Goal: Information Seeking & Learning: Learn about a topic

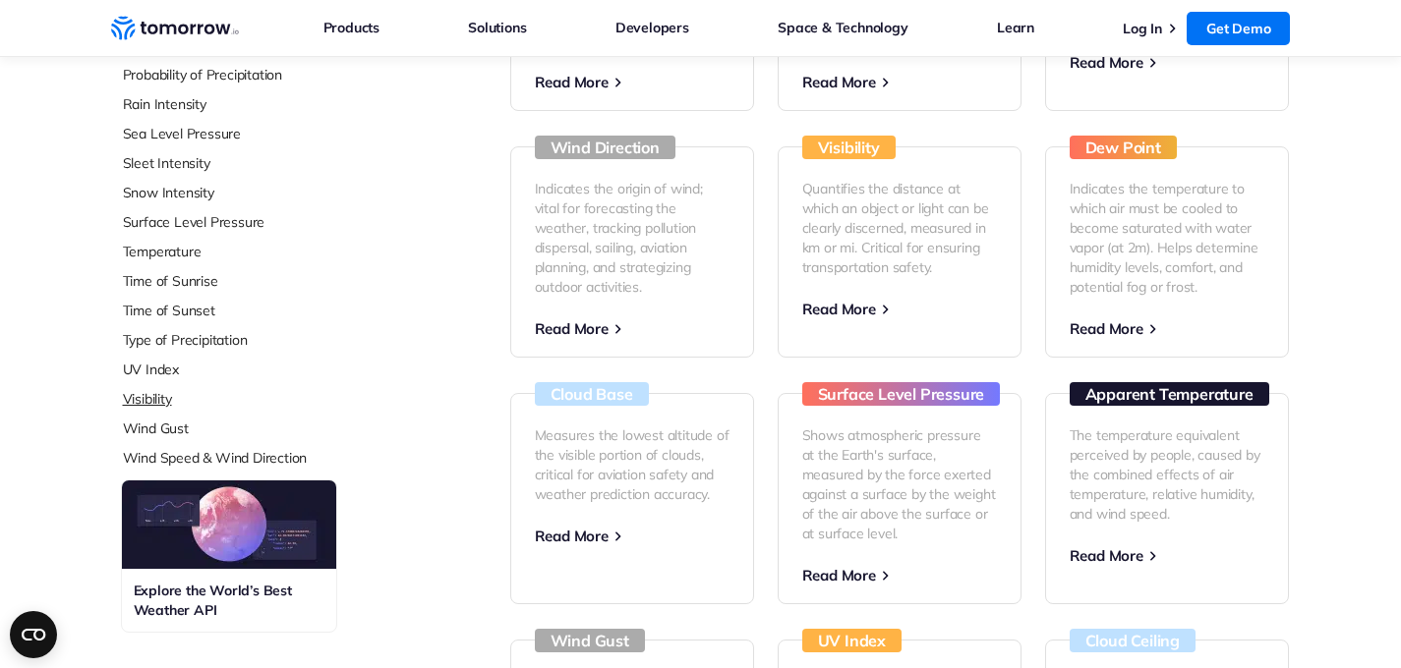
scroll to position [776, 0]
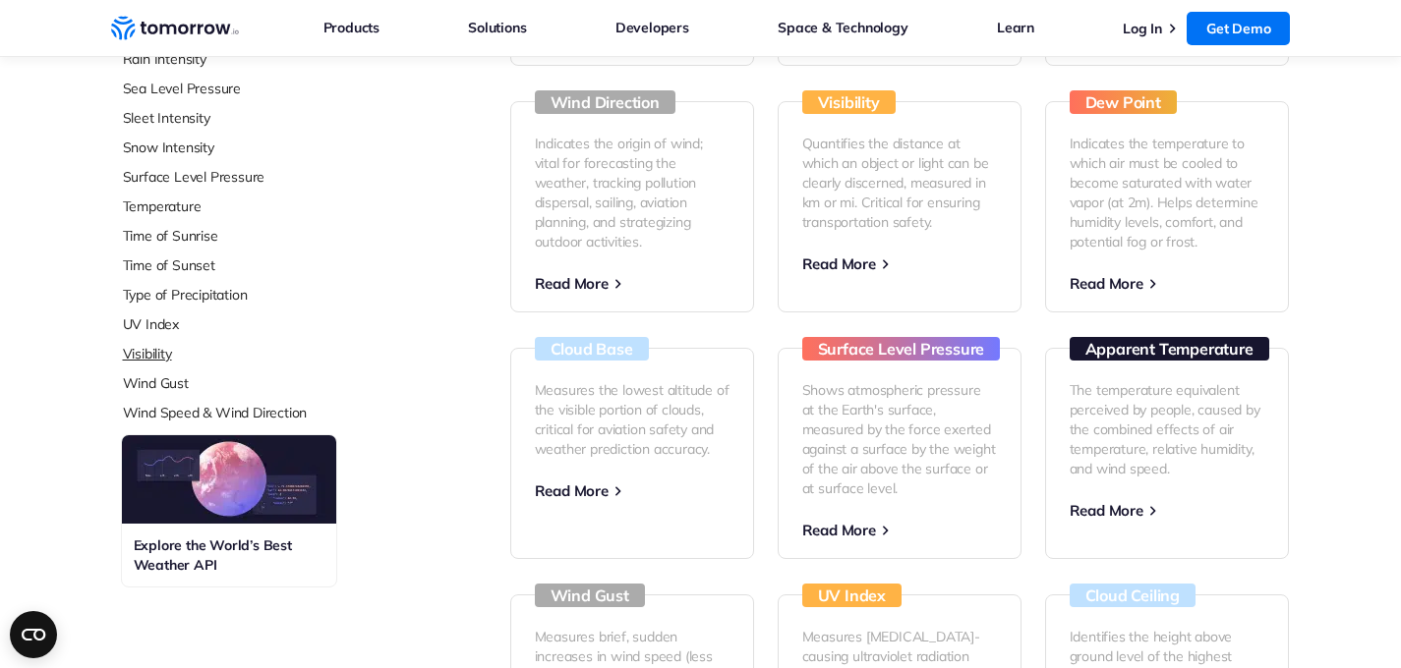
click at [141, 359] on link "Visibility" at bounding box center [253, 354] width 261 height 20
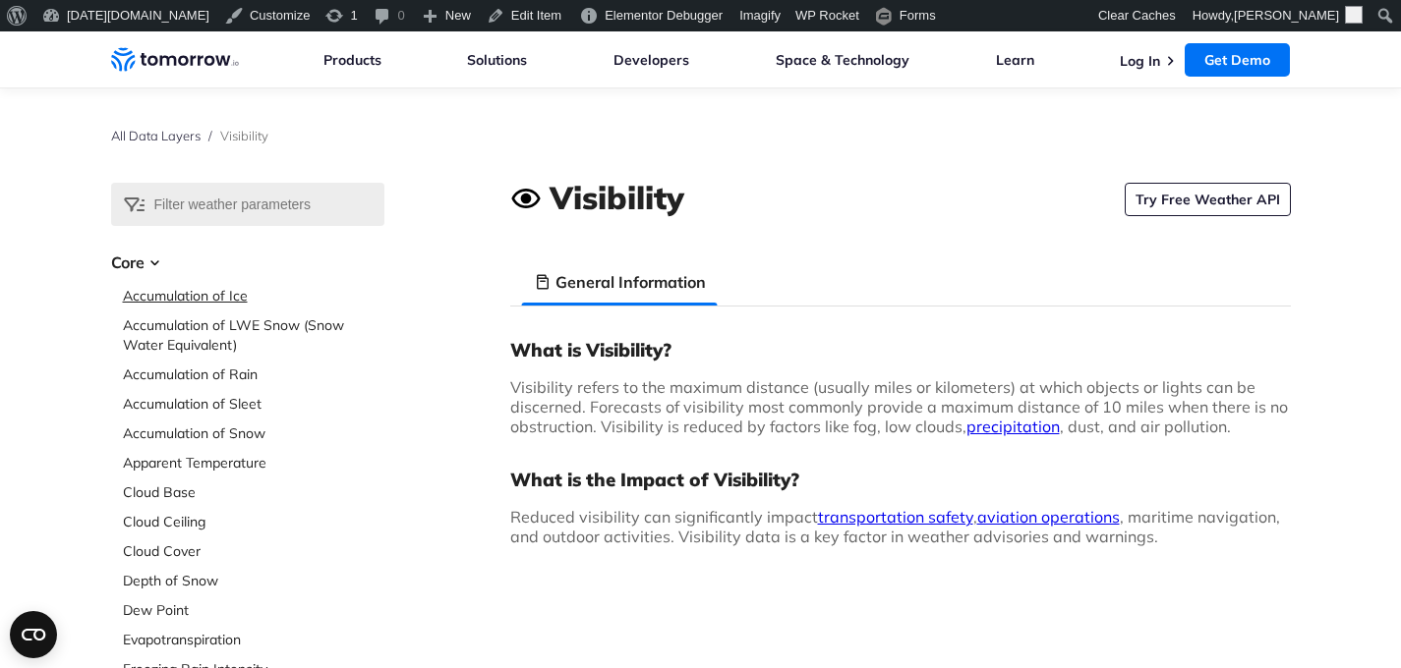
click at [180, 293] on link "Accumulation of Ice" at bounding box center [253, 296] width 261 height 20
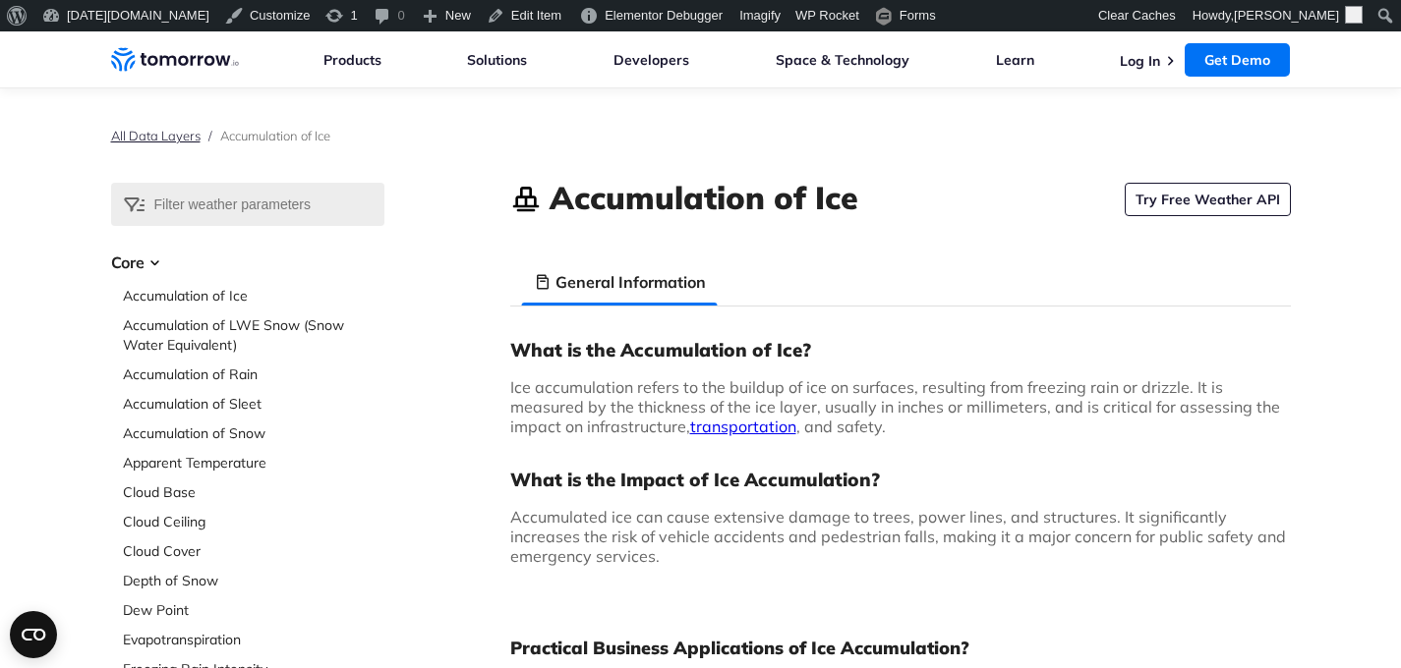
click at [172, 142] on link "All Data Layers" at bounding box center [155, 136] width 89 height 16
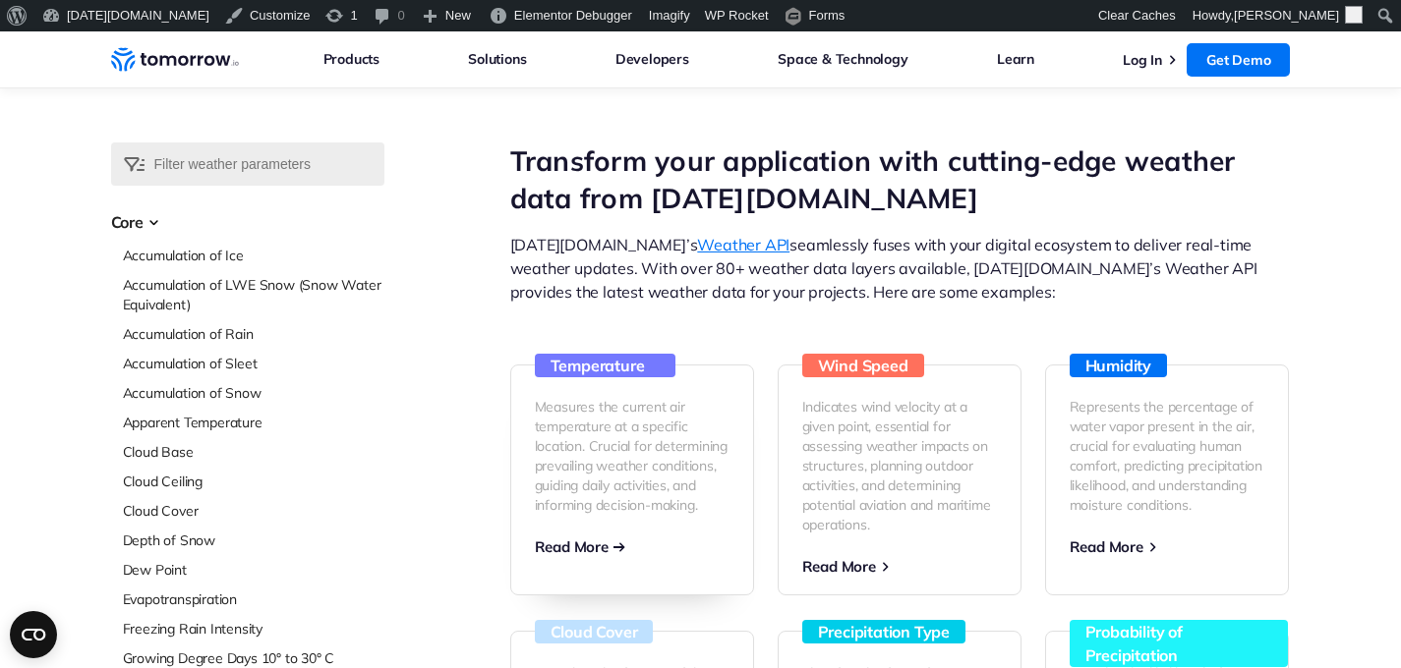
click at [628, 550] on link "Temperature Measures the current air temperature at a specific location. Crucia…" at bounding box center [632, 480] width 244 height 231
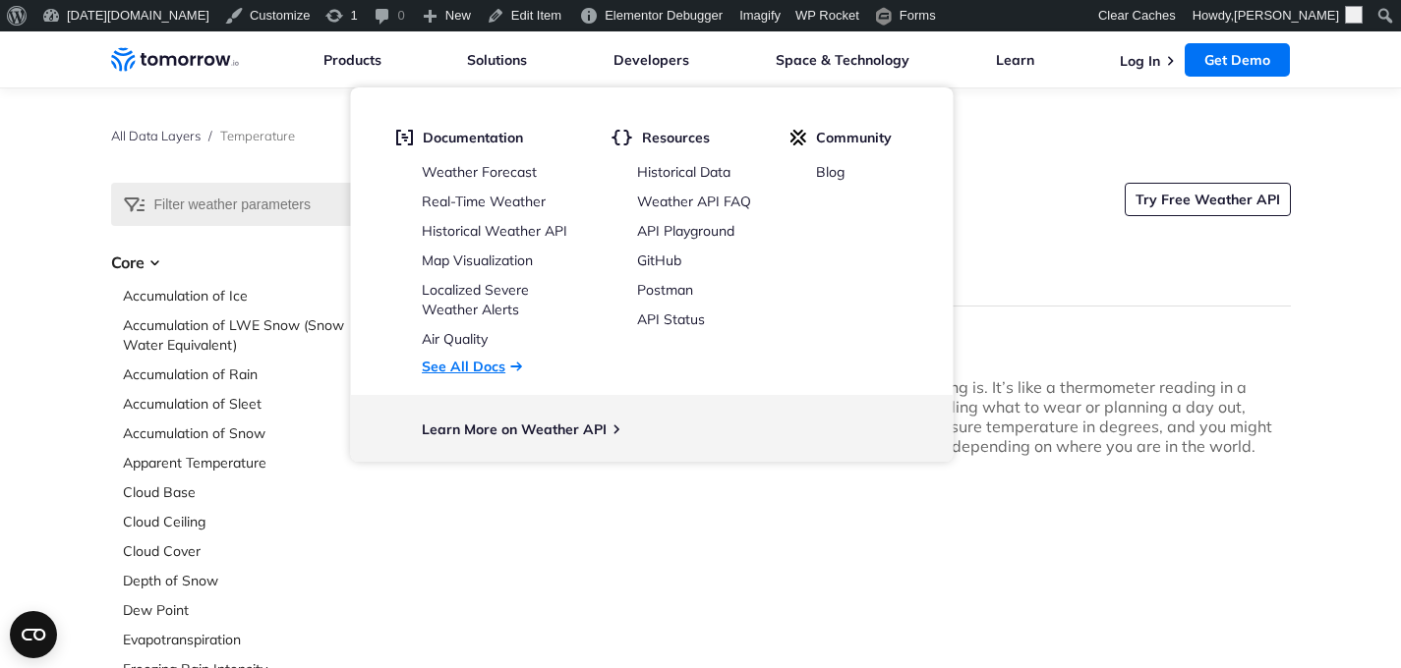
click at [500, 364] on link "See All Docs" at bounding box center [464, 367] width 84 height 18
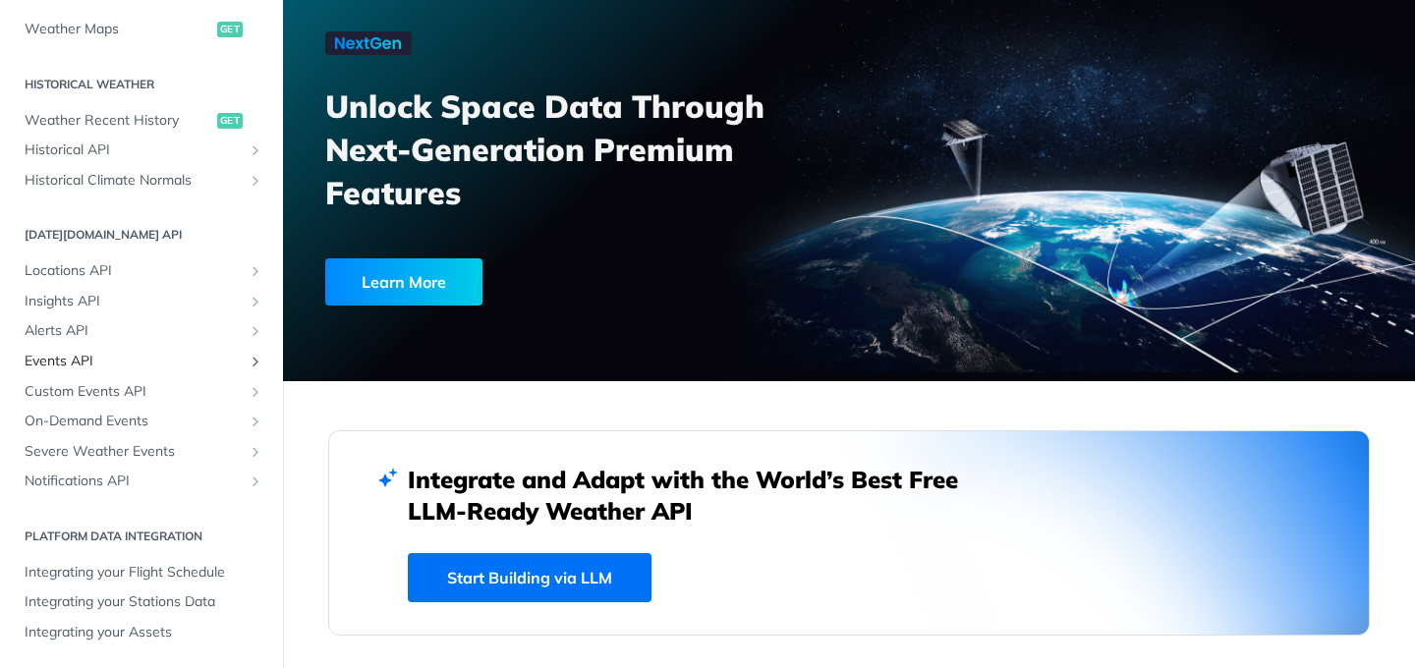
scroll to position [137, 0]
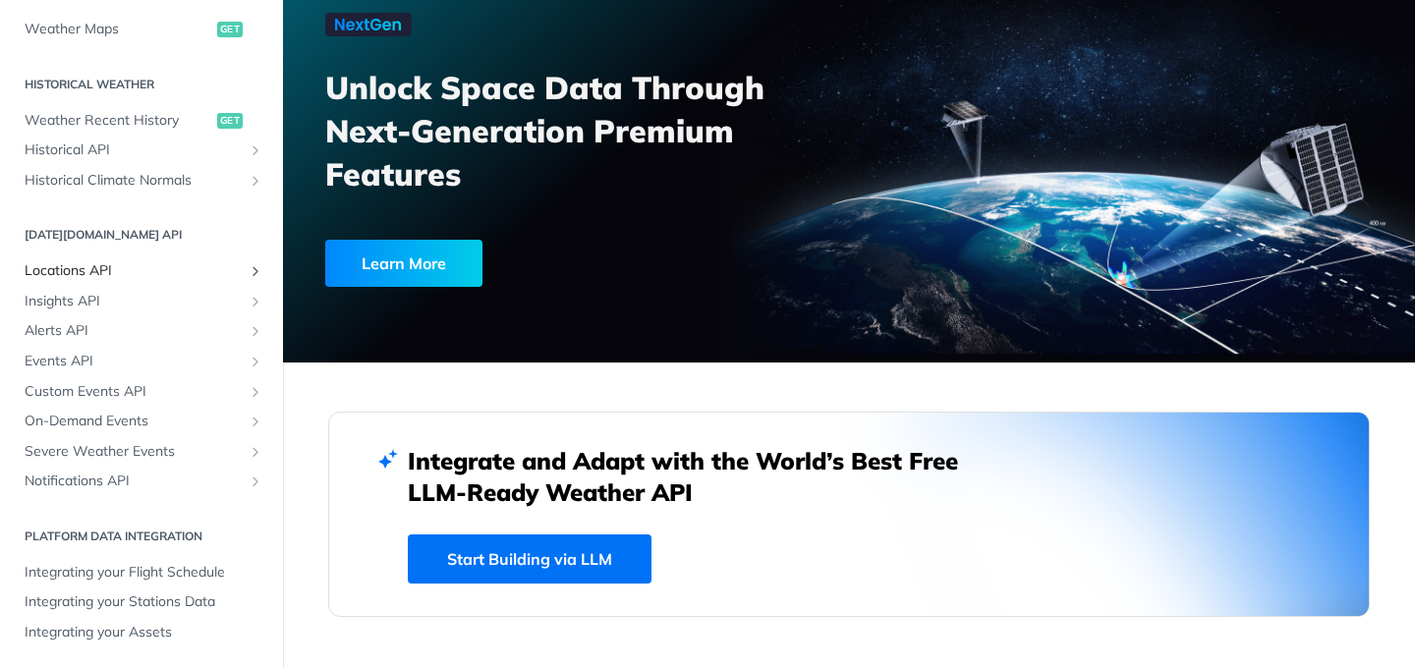
click at [113, 277] on span "Locations API" at bounding box center [134, 271] width 218 height 20
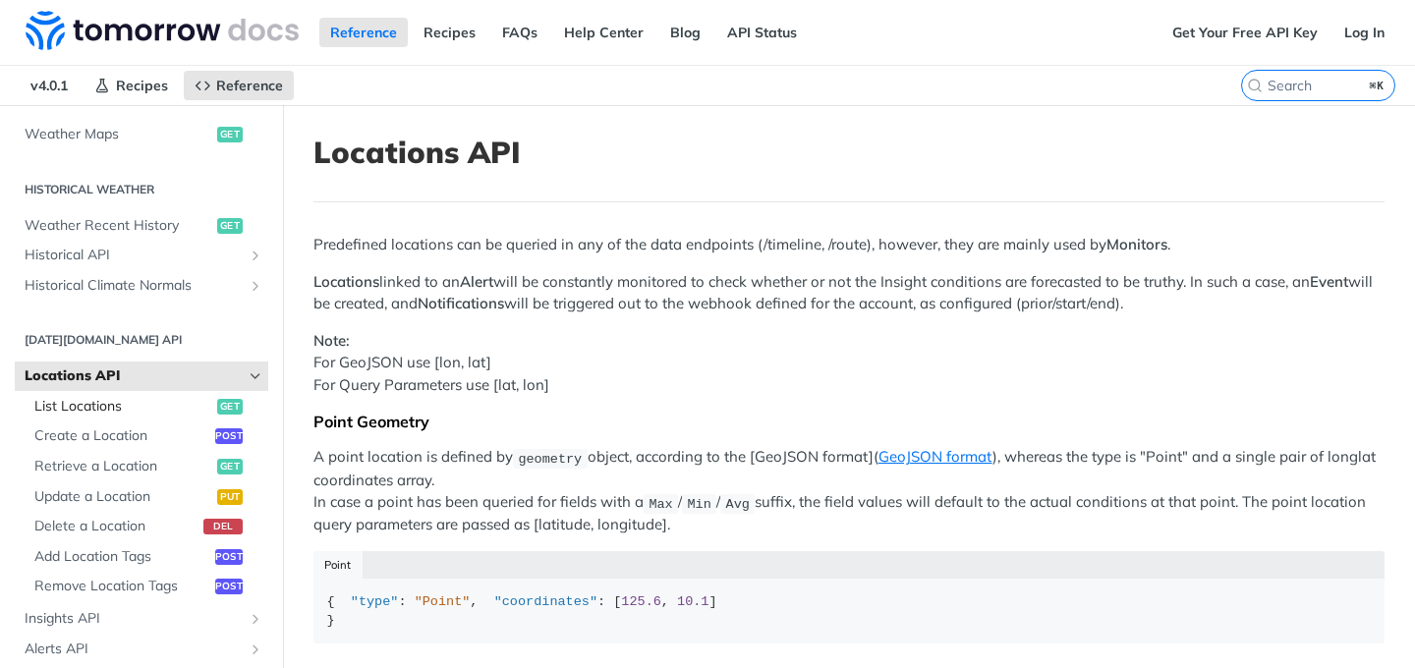
click at [113, 401] on span "List Locations" at bounding box center [123, 407] width 178 height 20
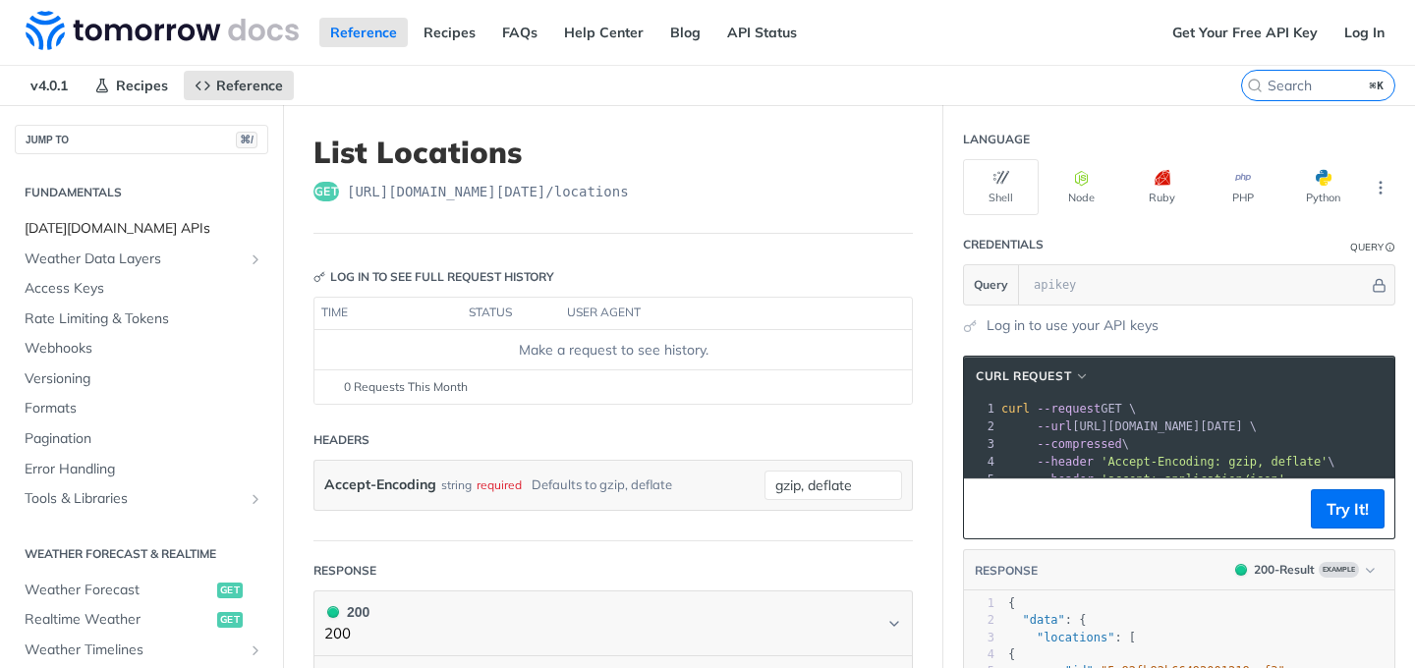
click at [98, 232] on span "[DATE][DOMAIN_NAME] APIs" at bounding box center [144, 229] width 239 height 20
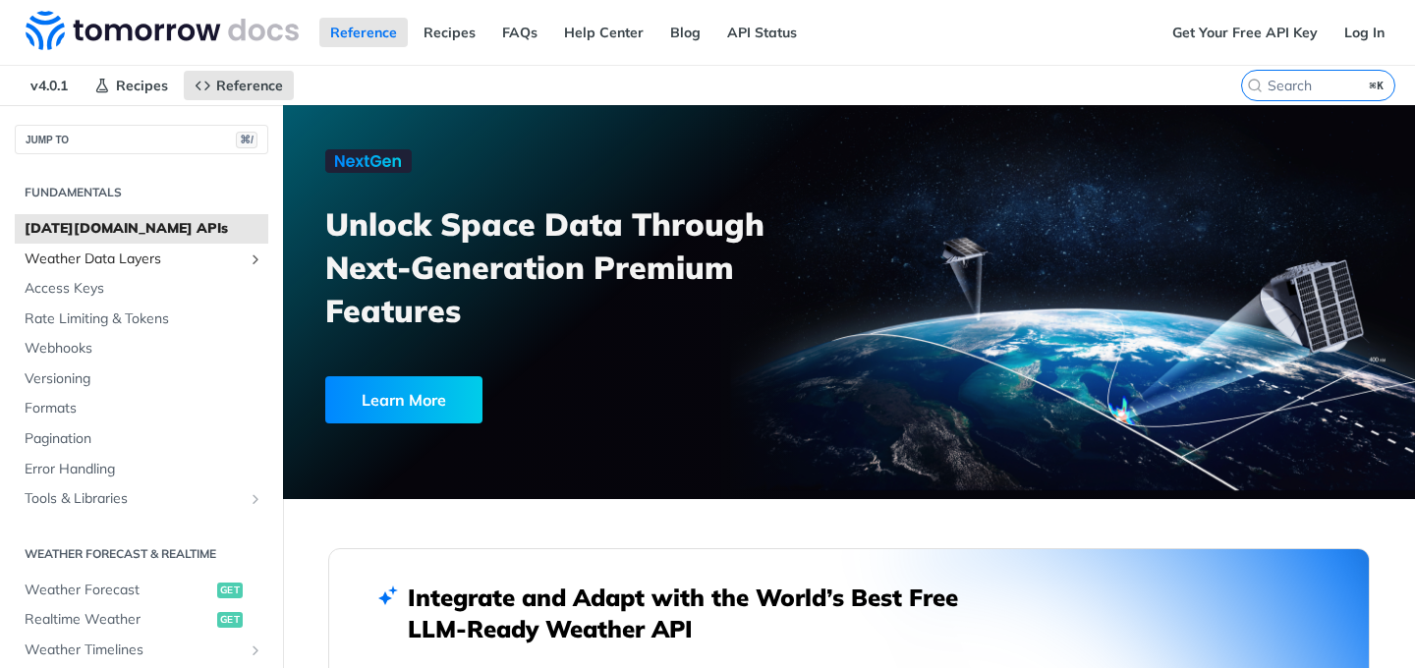
click at [89, 264] on span "Weather Data Layers" at bounding box center [134, 260] width 218 height 20
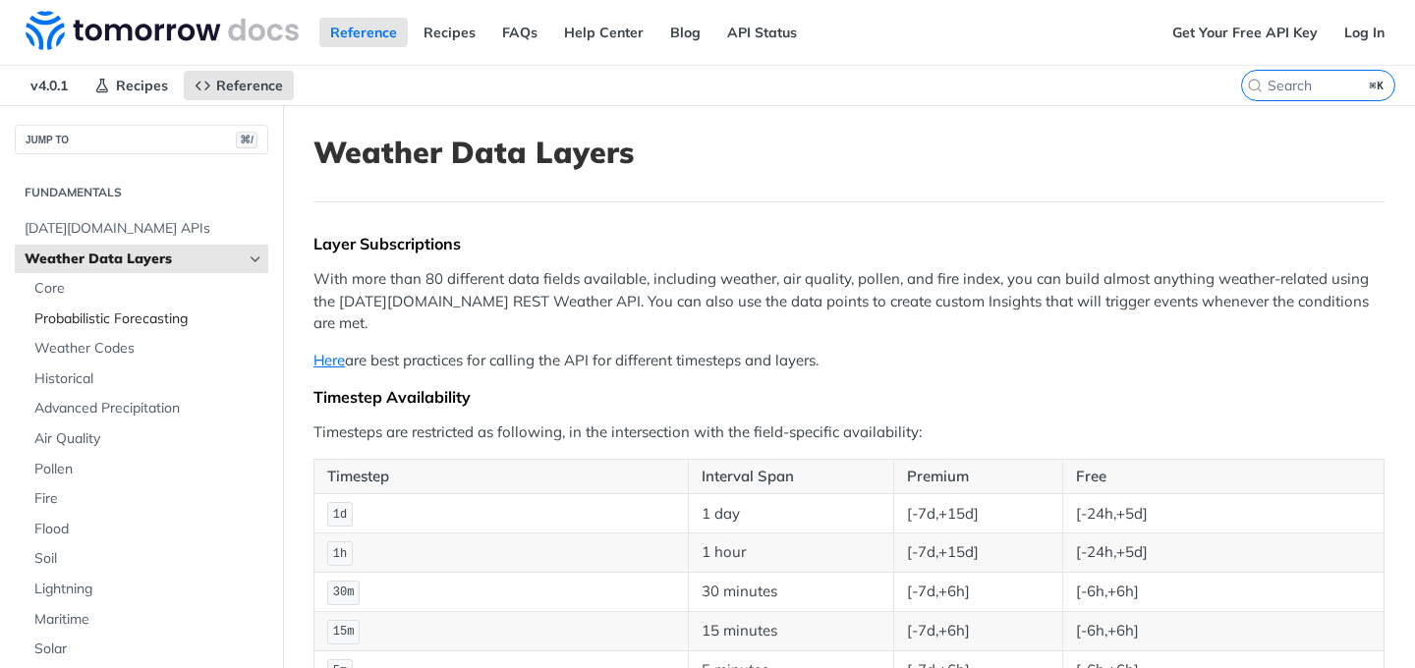
click at [70, 317] on span "Probabilistic Forecasting" at bounding box center [148, 320] width 229 height 20
